Goal: Task Accomplishment & Management: Complete application form

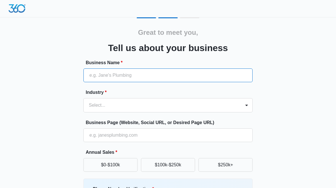
click at [202, 79] on input "Business Name *" at bounding box center [167, 75] width 169 height 14
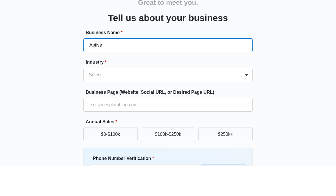
type input "Aptive"
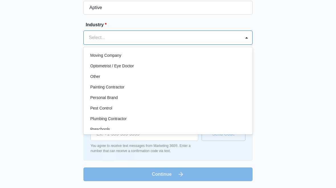
scroll to position [319, 0]
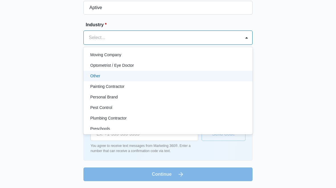
click at [145, 77] on div "Other" at bounding box center [167, 76] width 154 height 6
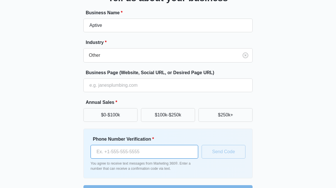
click at [139, 146] on input "Phone Number Verification *" at bounding box center [145, 152] width 108 height 14
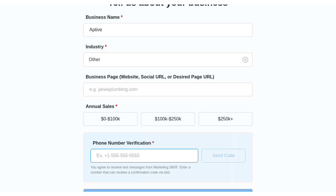
scroll to position [50, 0]
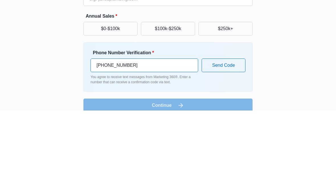
type input "(252) 367-0151"
click at [220, 144] on button "Send Code" at bounding box center [224, 151] width 44 height 14
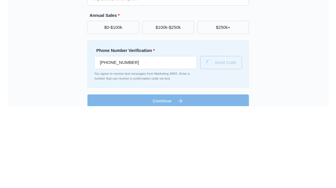
scroll to position [67, 0]
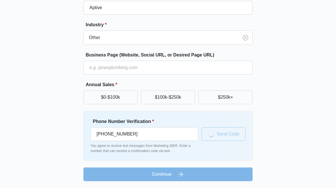
click at [116, 102] on button "$0-$100k" at bounding box center [110, 97] width 54 height 14
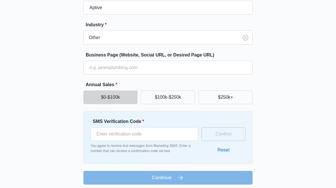
click at [120, 95] on button "$0-$100k" at bounding box center [110, 97] width 54 height 14
click at [122, 97] on button "$0-$100k" at bounding box center [110, 97] width 54 height 14
click at [157, 100] on button "$100k-$250k" at bounding box center [168, 97] width 54 height 14
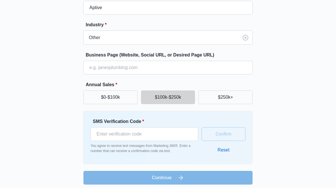
click at [113, 101] on button "$0-$100k" at bounding box center [110, 97] width 54 height 14
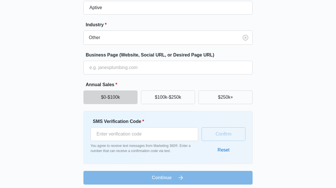
scroll to position [71, 0]
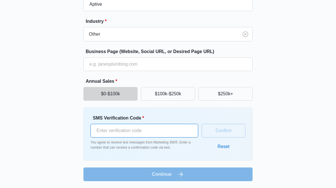
click at [141, 129] on input "SMS Verification Code *" at bounding box center [145, 131] width 108 height 14
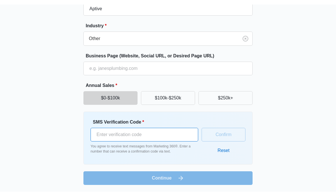
scroll to position [62, 0]
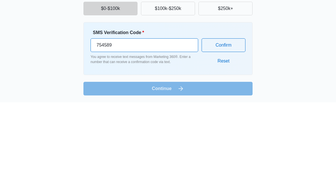
type input "754589"
click at [237, 132] on button "Confirm" at bounding box center [224, 139] width 44 height 14
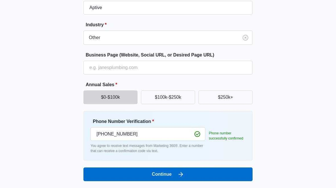
scroll to position [67, 0]
click at [171, 171] on button "Continue" at bounding box center [167, 174] width 169 height 14
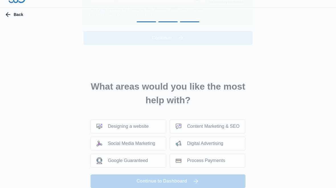
scroll to position [0, 0]
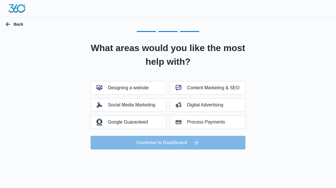
click at [145, 104] on div "Social Media Marketing" at bounding box center [126, 105] width 59 height 6
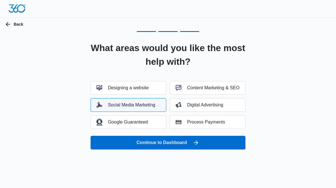
click at [190, 82] on button "Content Marketing & SEO" at bounding box center [208, 88] width 76 height 14
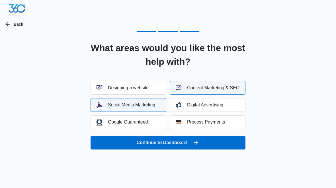
click at [143, 124] on div "Google Guaranteed" at bounding box center [123, 121] width 52 height 7
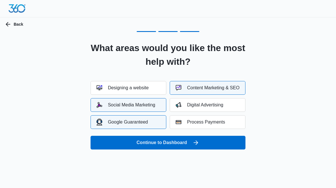
click at [145, 122] on div "Google Guaranteed" at bounding box center [123, 121] width 52 height 7
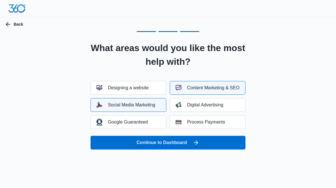
click at [145, 124] on div "Google Guaranteed" at bounding box center [123, 121] width 52 height 7
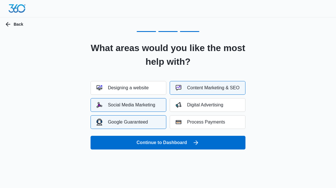
click at [150, 122] on button "Google Guaranteed" at bounding box center [129, 122] width 76 height 14
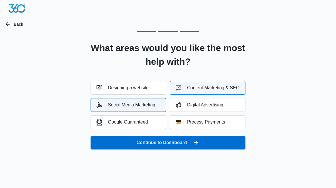
click at [181, 104] on img "button" at bounding box center [179, 105] width 6 height 6
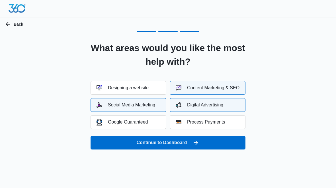
click at [165, 146] on button "Continue to Dashboard" at bounding box center [168, 143] width 155 height 14
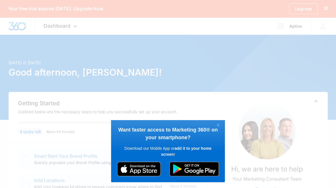
click at [212, 131] on span "Want faster access to Marketing 360® on your smartphone?" at bounding box center [168, 133] width 100 height 13
click at [219, 123] on link "×" at bounding box center [218, 125] width 10 height 7
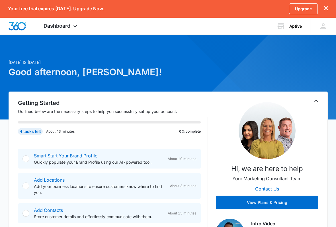
scroll to position [3, 0]
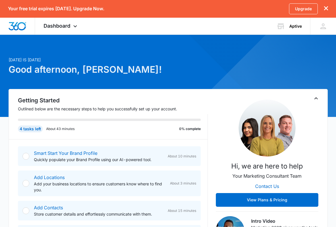
click at [132, 156] on div "Smart Start Your Brand Profile Quickly populate your Brand Profile using our AI…" at bounding box center [98, 156] width 129 height 13
click at [93, 153] on link "Smart Start Your Brand Profile" at bounding box center [65, 153] width 63 height 6
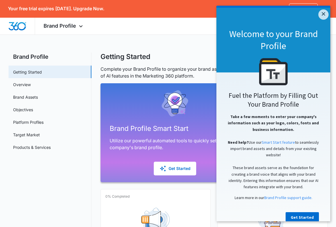
click at [326, 22] on div "Welcome to your Brand Profile" at bounding box center [273, 40] width 114 height 65
click at [328, 18] on div "Welcome to your Brand Profile" at bounding box center [273, 40] width 114 height 65
click at [324, 19] on link "×" at bounding box center [323, 14] width 10 height 10
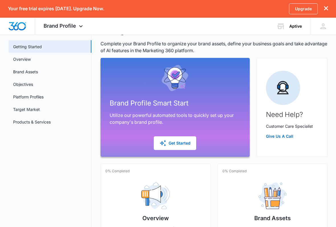
scroll to position [25, 0]
click at [178, 148] on button "Get Started" at bounding box center [175, 143] width 42 height 14
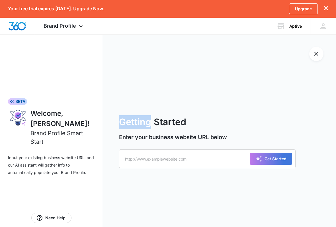
click at [317, 64] on div "Getting Started Enter your business website URL below Get Started" at bounding box center [218, 139] width 235 height 210
click at [316, 63] on div "Getting Started Enter your business website URL below Get Started" at bounding box center [218, 139] width 235 height 210
click at [315, 59] on button "Exit Smart Start Wizard" at bounding box center [316, 54] width 14 height 14
